Goal: Complete application form

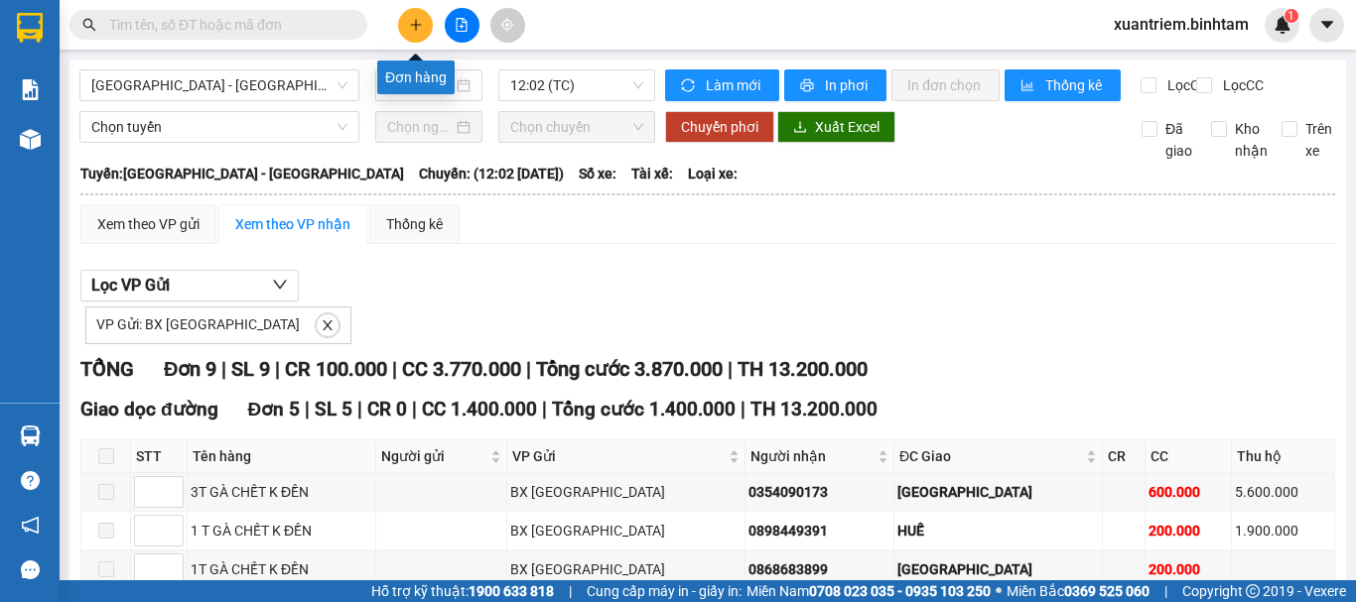
click at [418, 31] on icon "plus" at bounding box center [416, 25] width 14 height 14
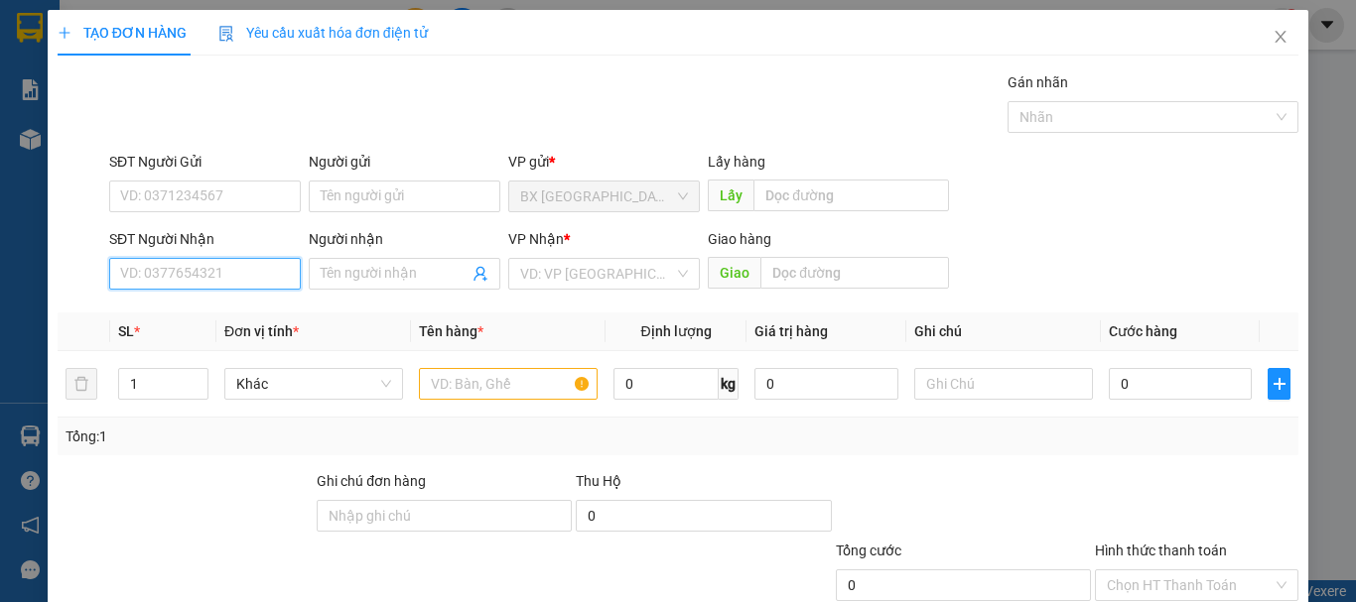
click at [217, 278] on input "SĐT Người Nhận" at bounding box center [205, 274] width 192 height 32
click at [218, 278] on input "091535010" at bounding box center [205, 274] width 192 height 32
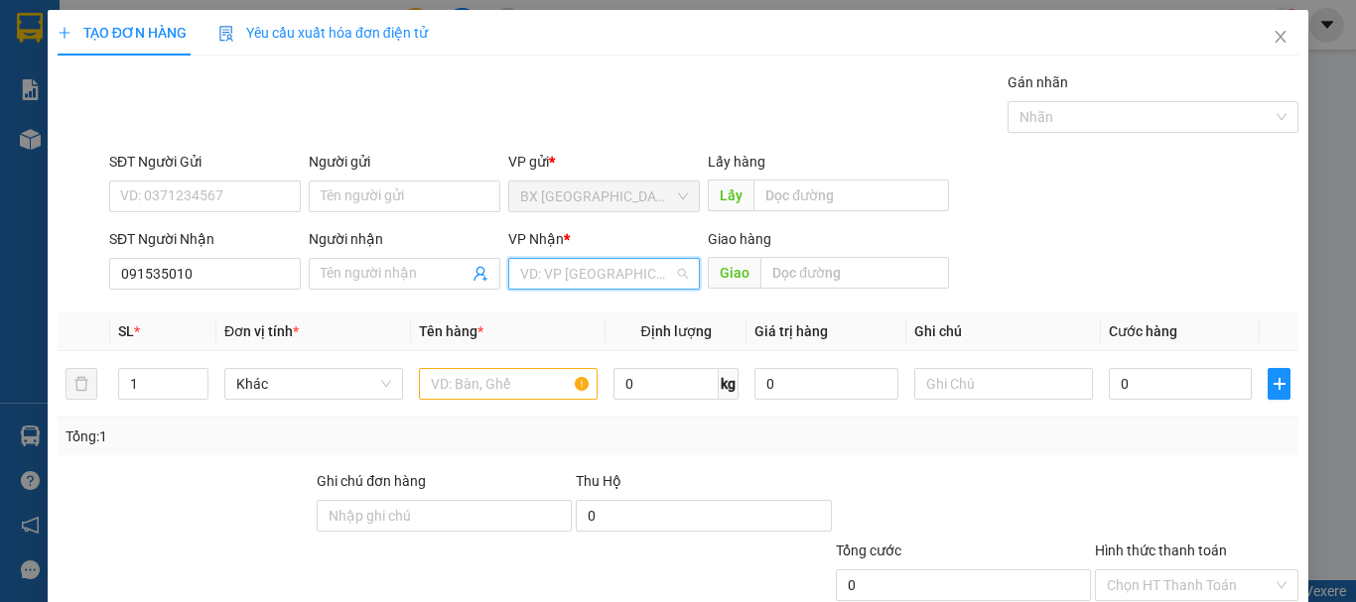
click at [570, 274] on input "search" at bounding box center [597, 274] width 154 height 30
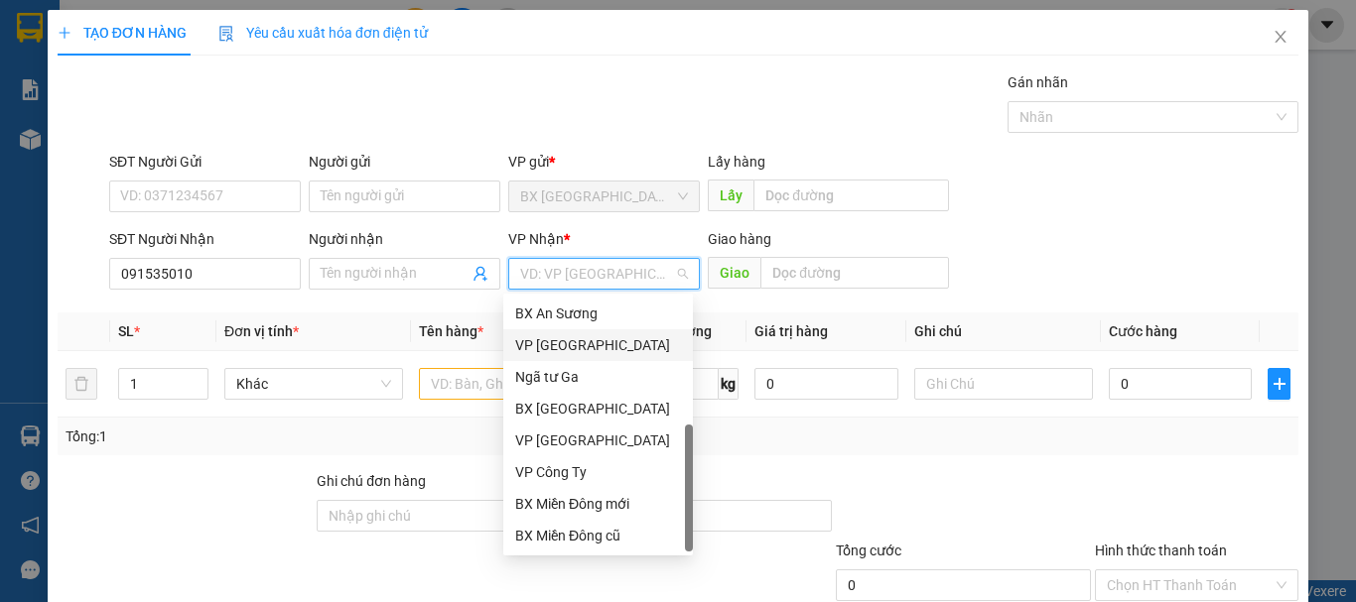
scroll to position [64, 0]
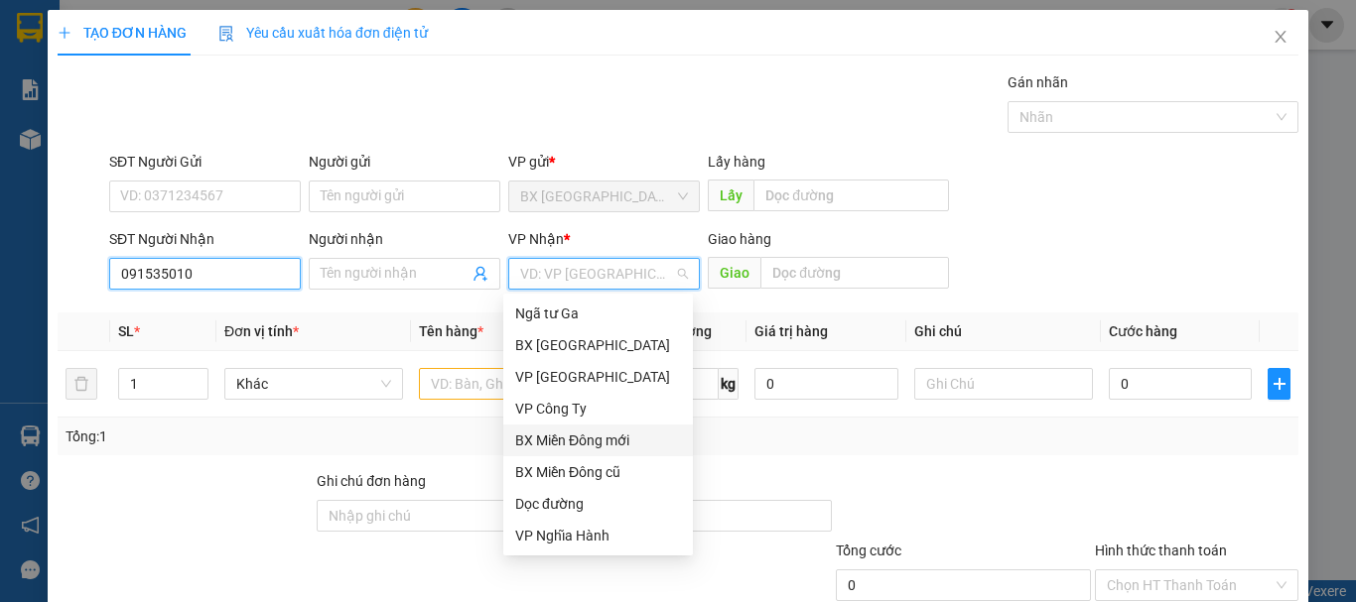
click at [135, 275] on input "091535010" at bounding box center [205, 274] width 192 height 32
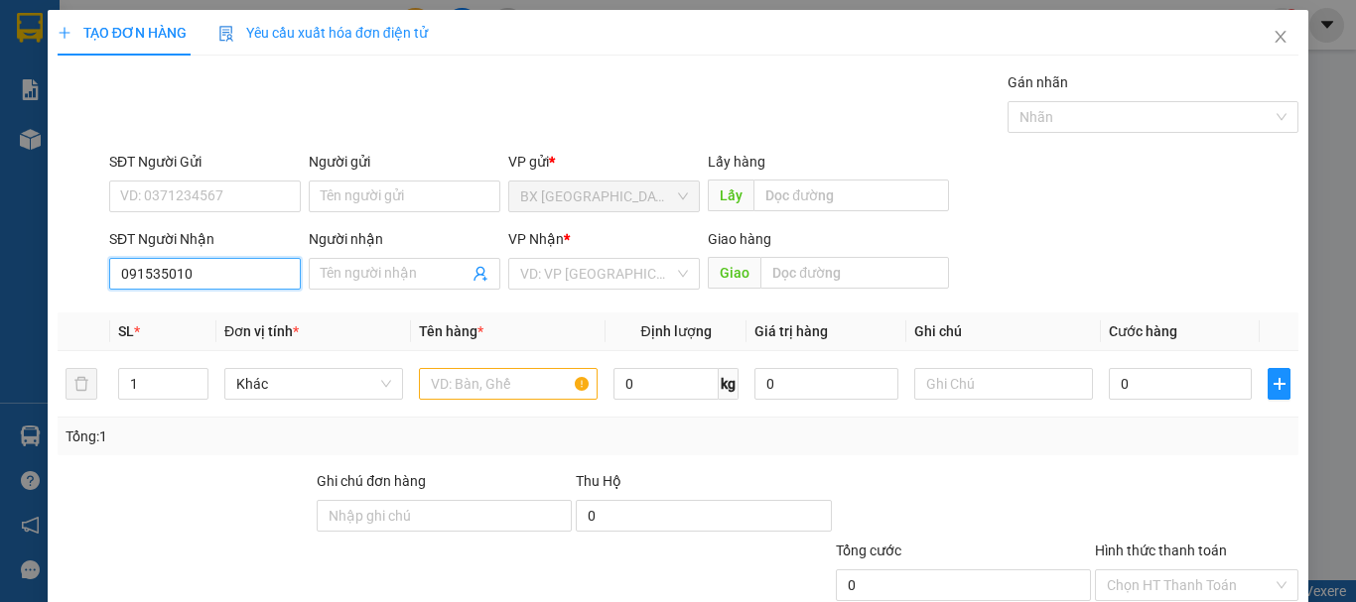
type input "0901535010"
click at [207, 318] on div "0901535010" at bounding box center [203, 314] width 166 height 22
type input "[PERSON_NAME]"
type input "50.000"
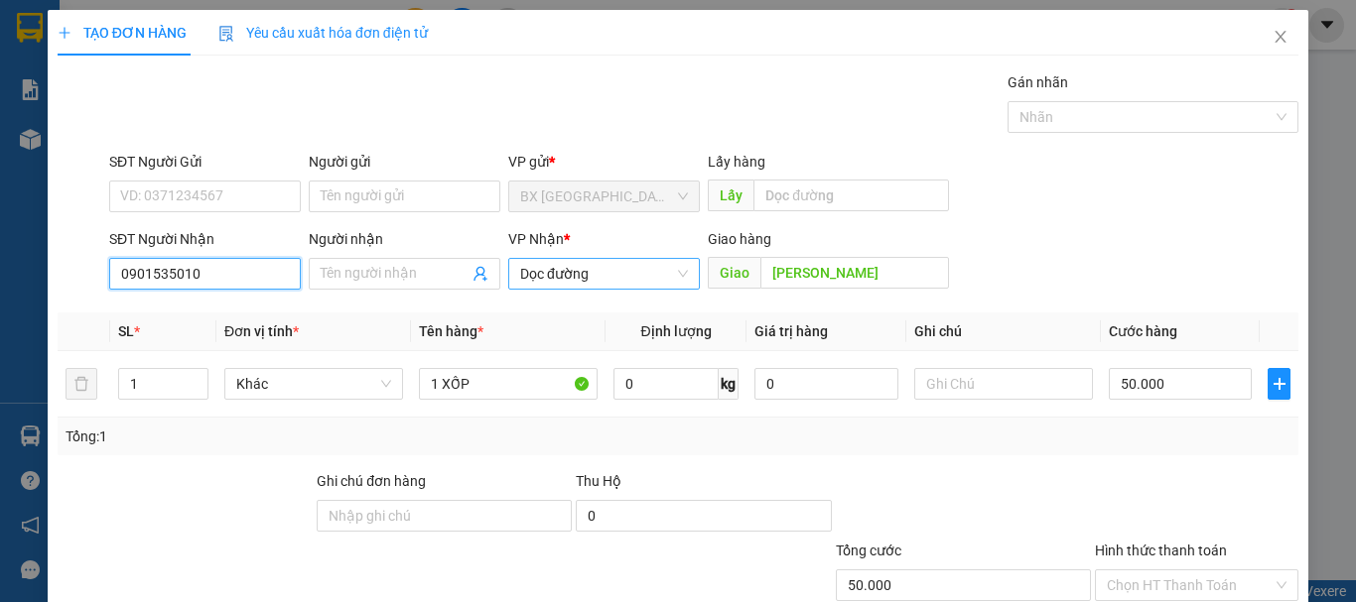
click at [602, 269] on span "Dọc đường" at bounding box center [604, 274] width 168 height 30
type input "0901535010"
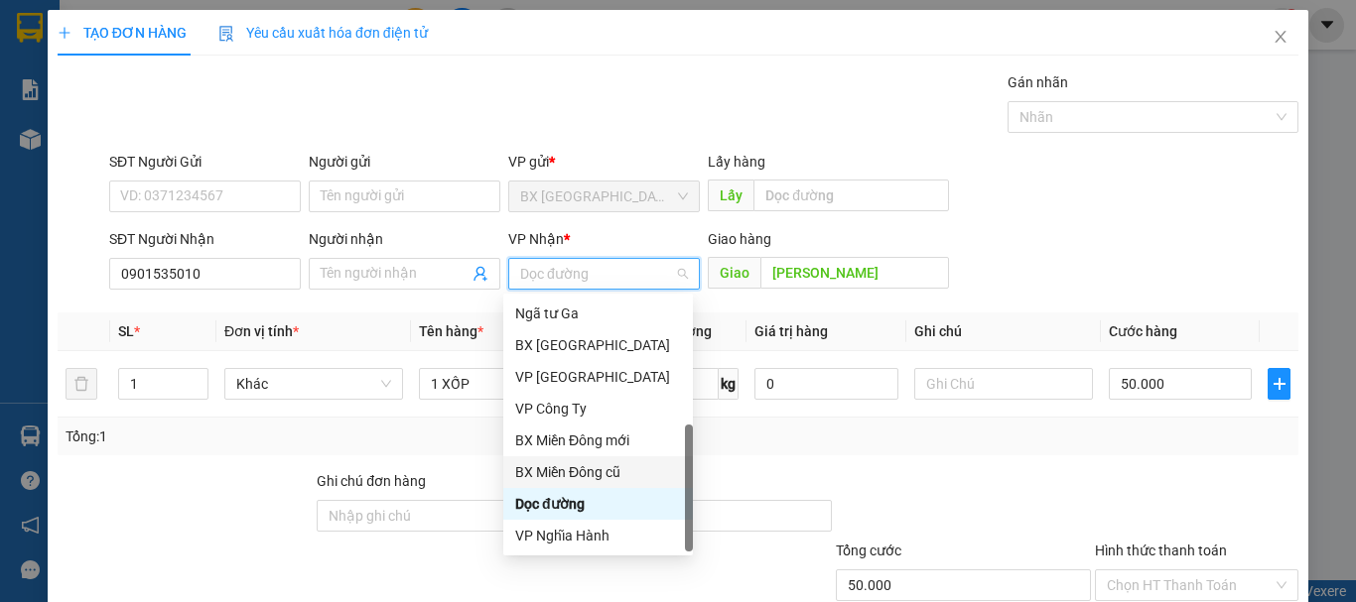
click at [590, 466] on div "BX Miền Đông cũ" at bounding box center [598, 472] width 166 height 22
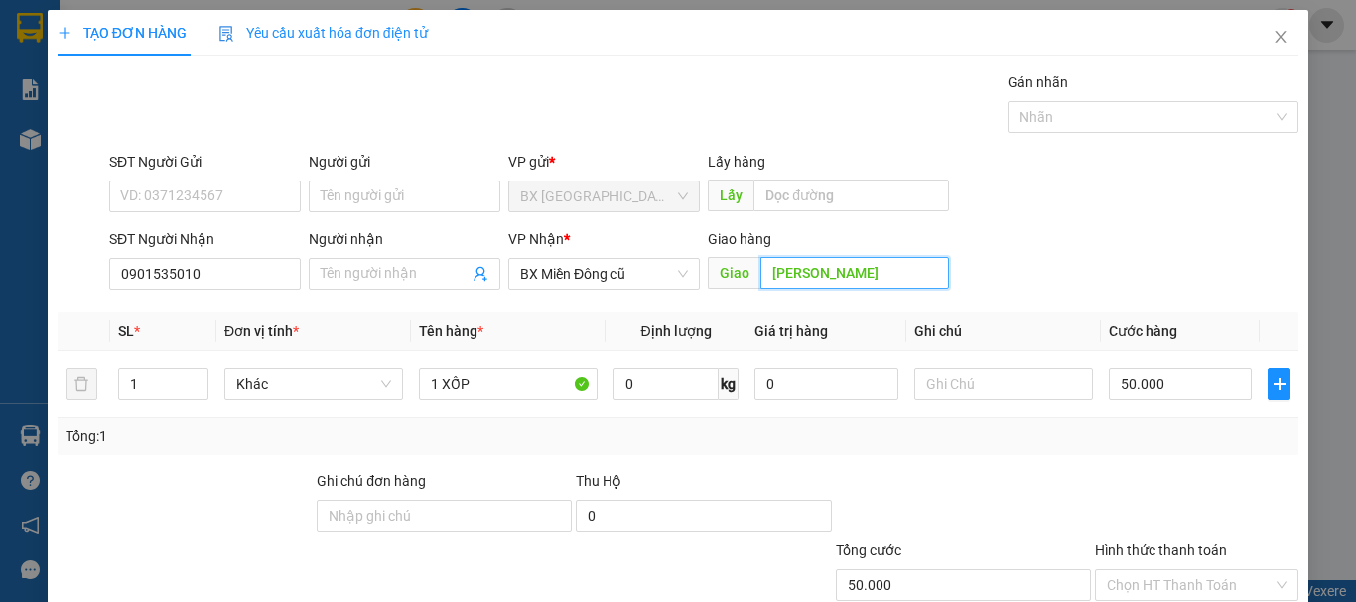
click at [887, 276] on input "[PERSON_NAME]" at bounding box center [854, 273] width 189 height 32
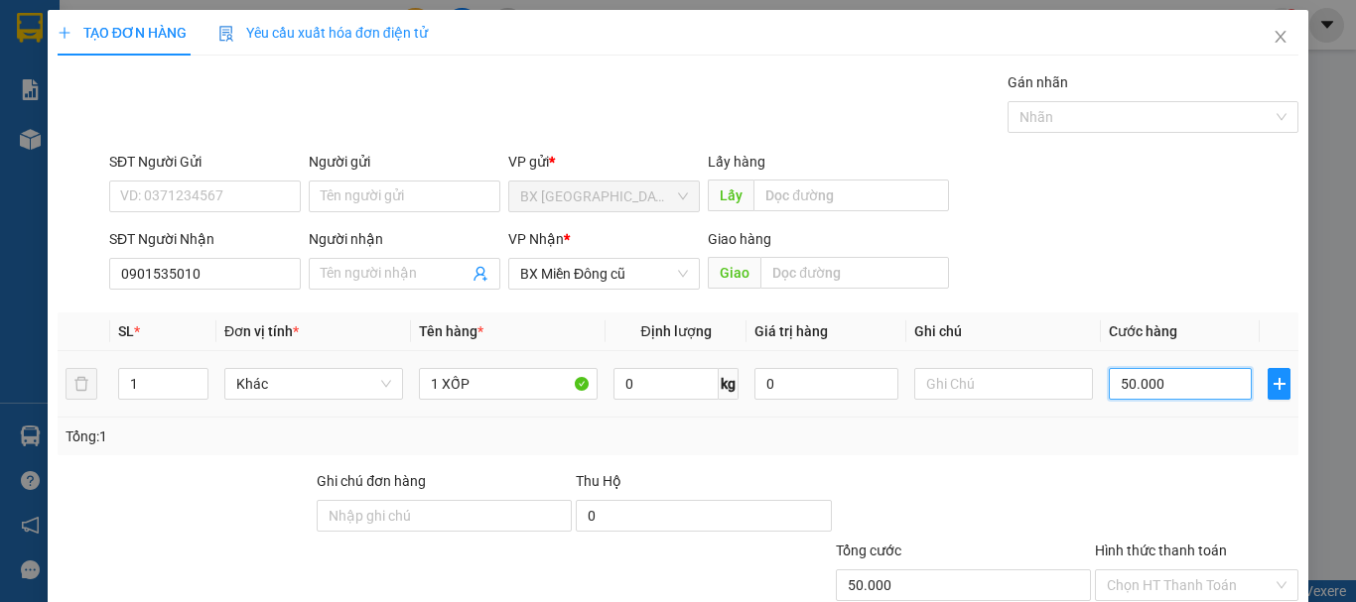
click at [1182, 393] on input "50.000" at bounding box center [1180, 384] width 143 height 32
type input "6"
type input "60"
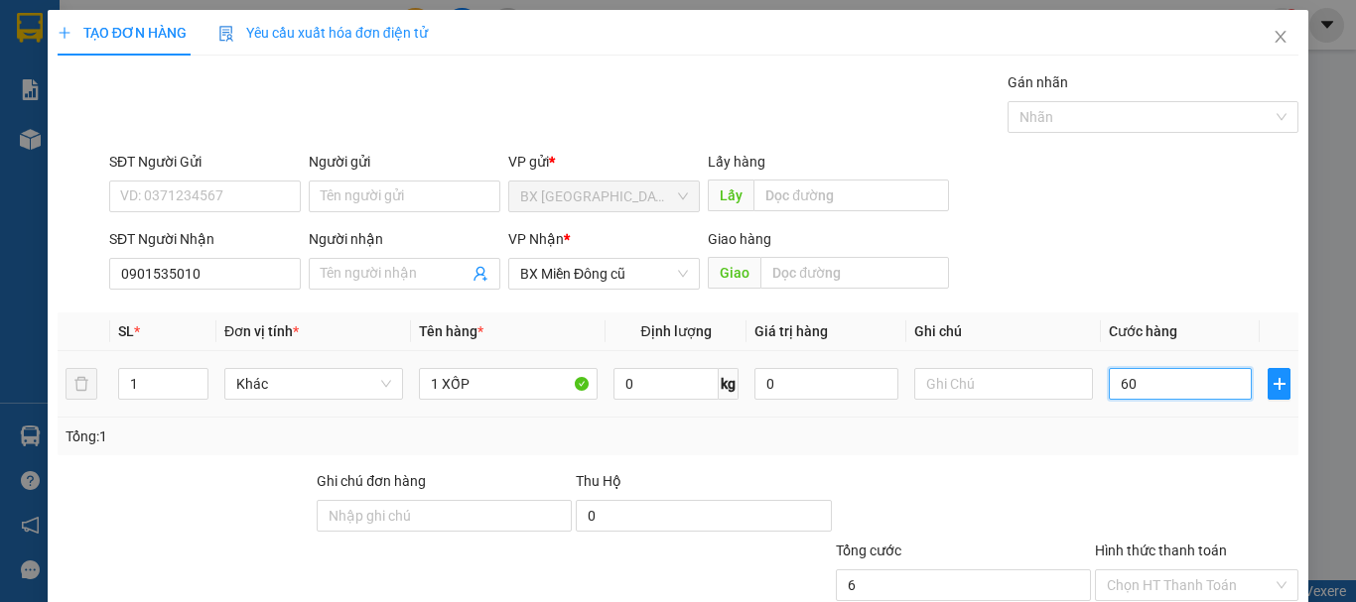
type input "60"
type input "600"
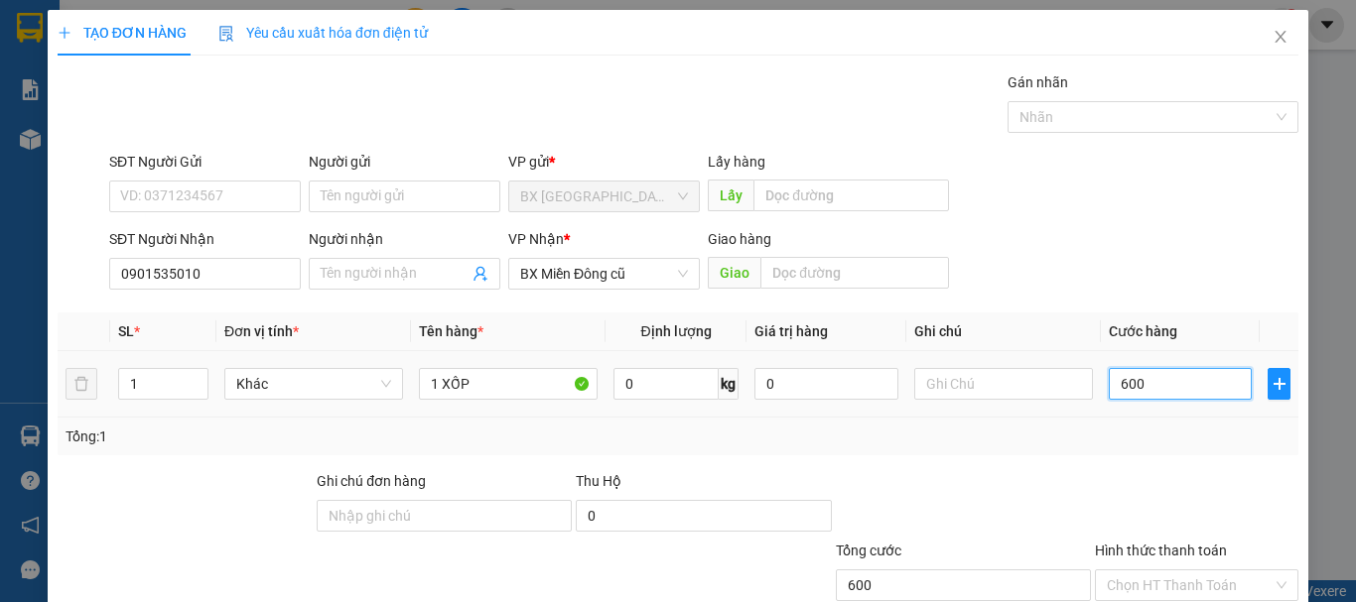
type input "6.000"
type input "60.000"
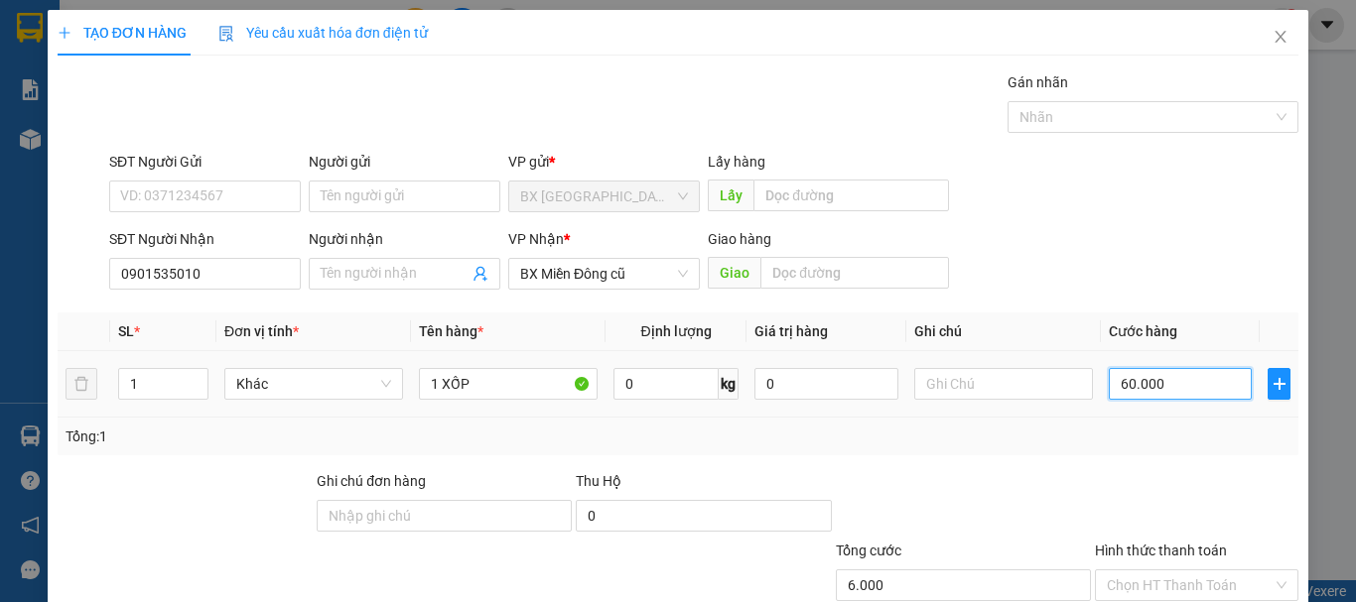
type input "60.000"
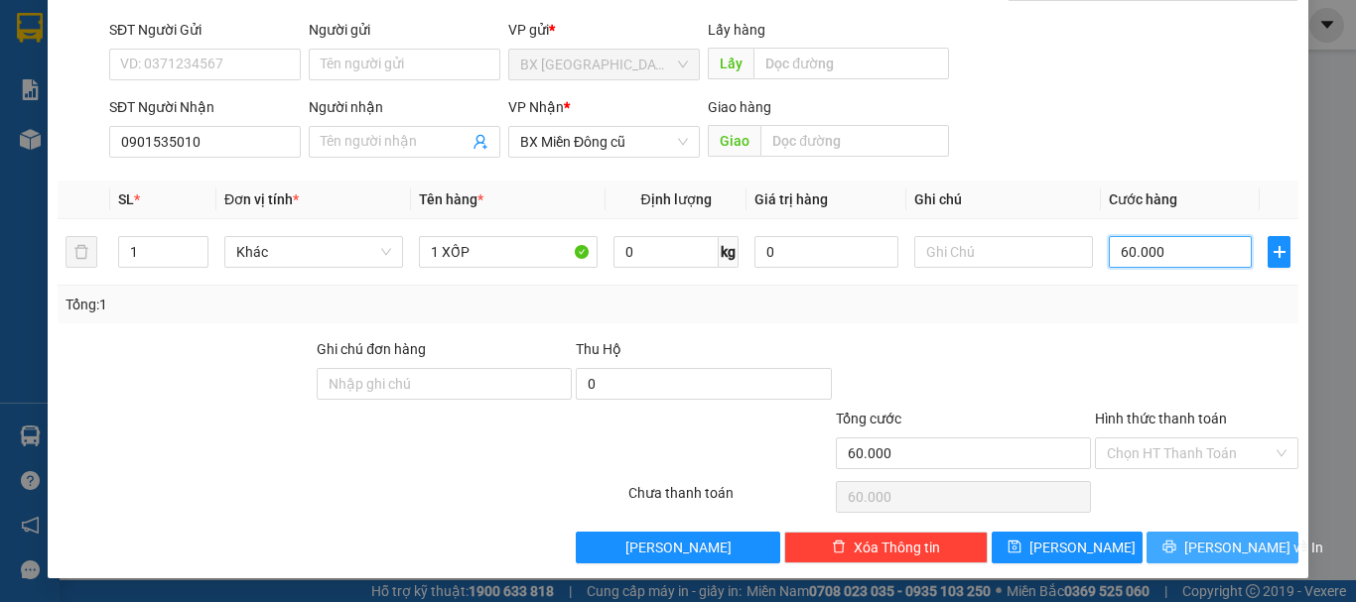
type input "60.000"
click at [1225, 547] on span "[PERSON_NAME] và In" at bounding box center [1253, 548] width 139 height 22
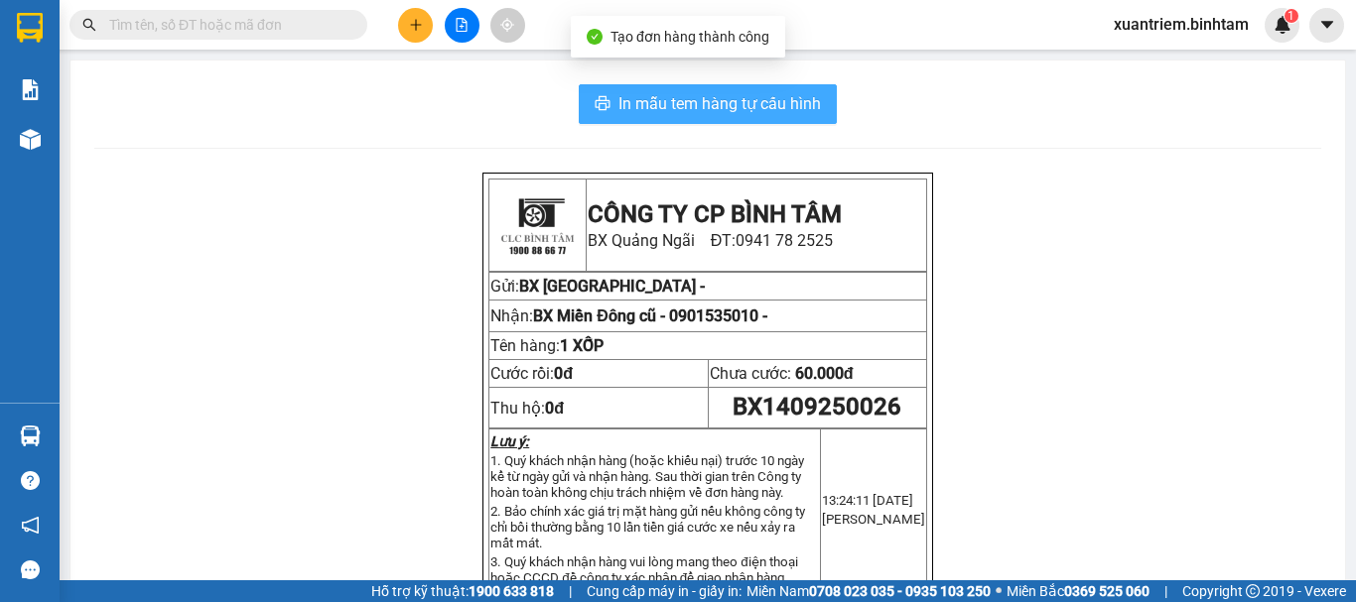
click at [746, 103] on span "In mẫu tem hàng tự cấu hình" at bounding box center [719, 103] width 202 height 25
